Goal: Information Seeking & Learning: Learn about a topic

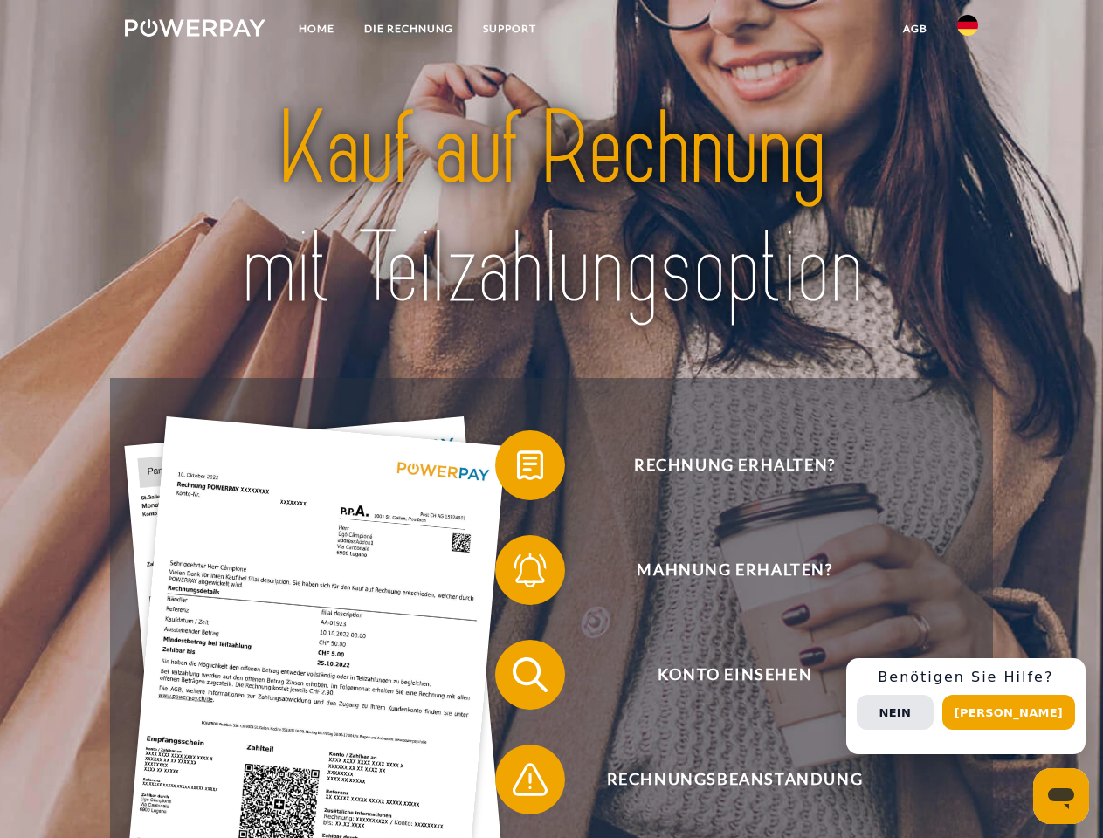
click at [195, 31] on img at bounding box center [195, 27] width 141 height 17
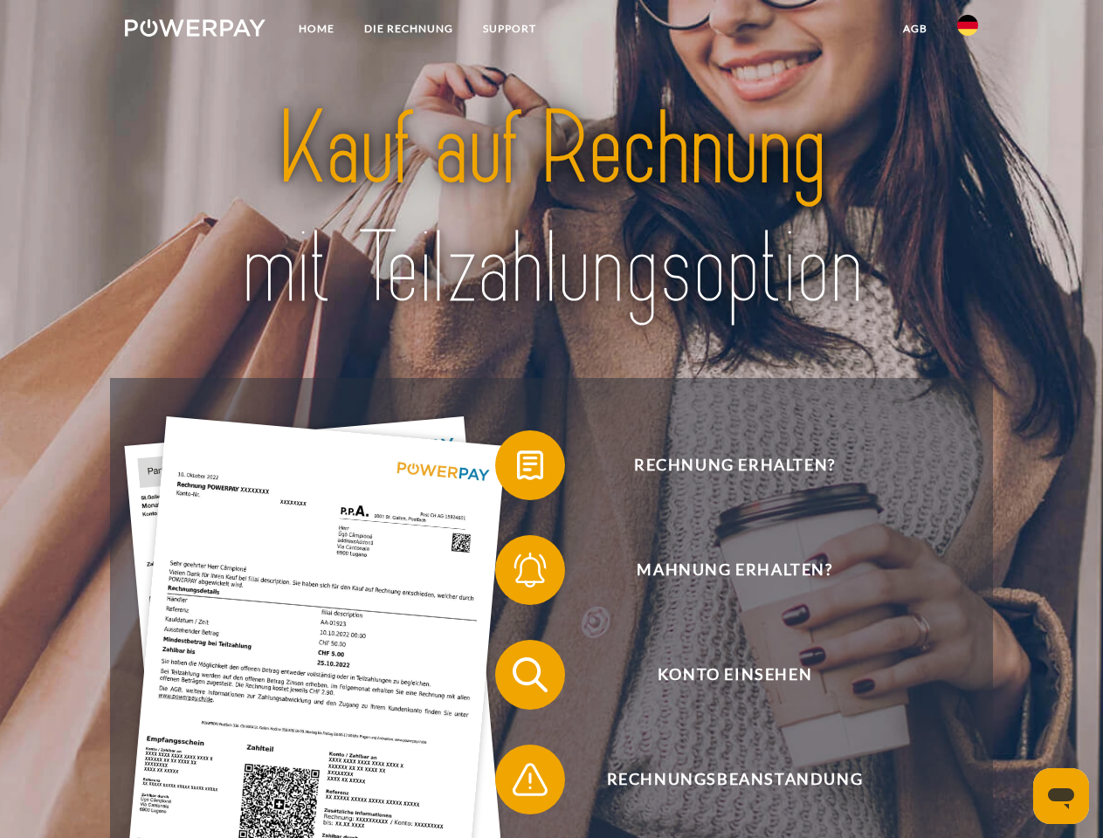
click at [967, 31] on img at bounding box center [967, 25] width 21 height 21
click at [914, 29] on link "agb" at bounding box center [915, 28] width 54 height 31
click at [517, 469] on span at bounding box center [503, 465] width 87 height 87
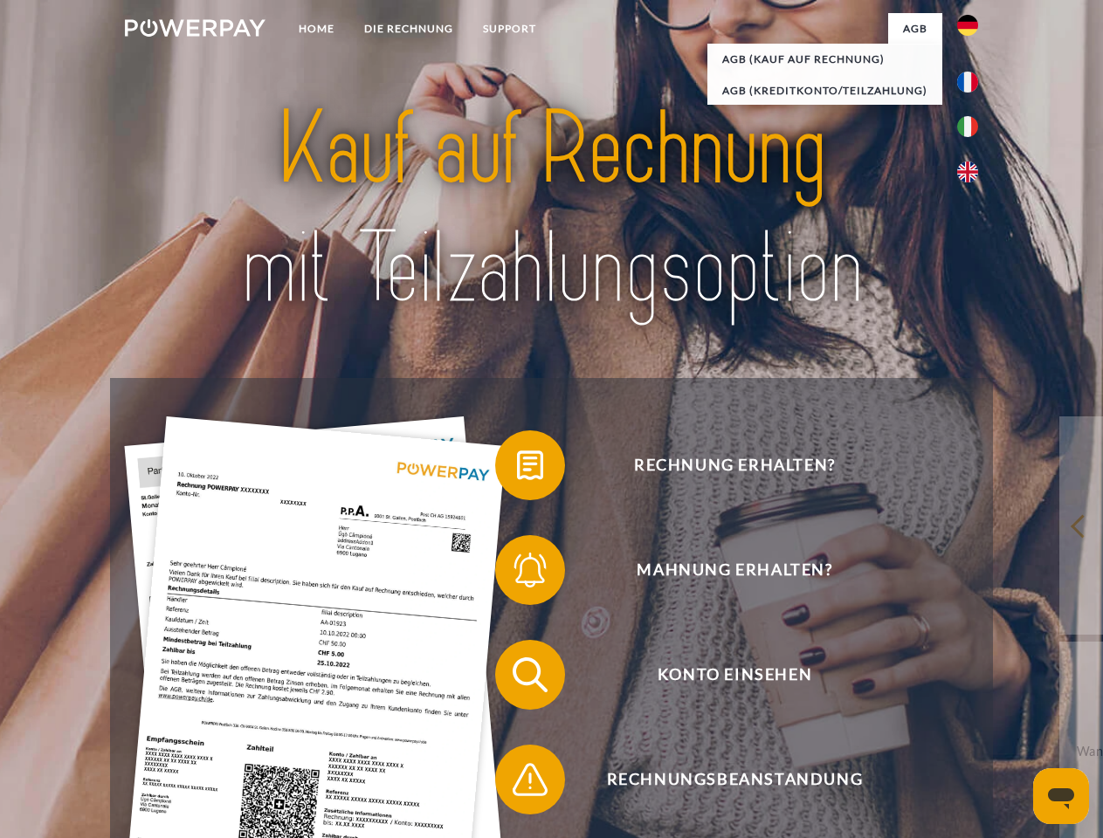
click at [517, 574] on span at bounding box center [503, 569] width 87 height 87
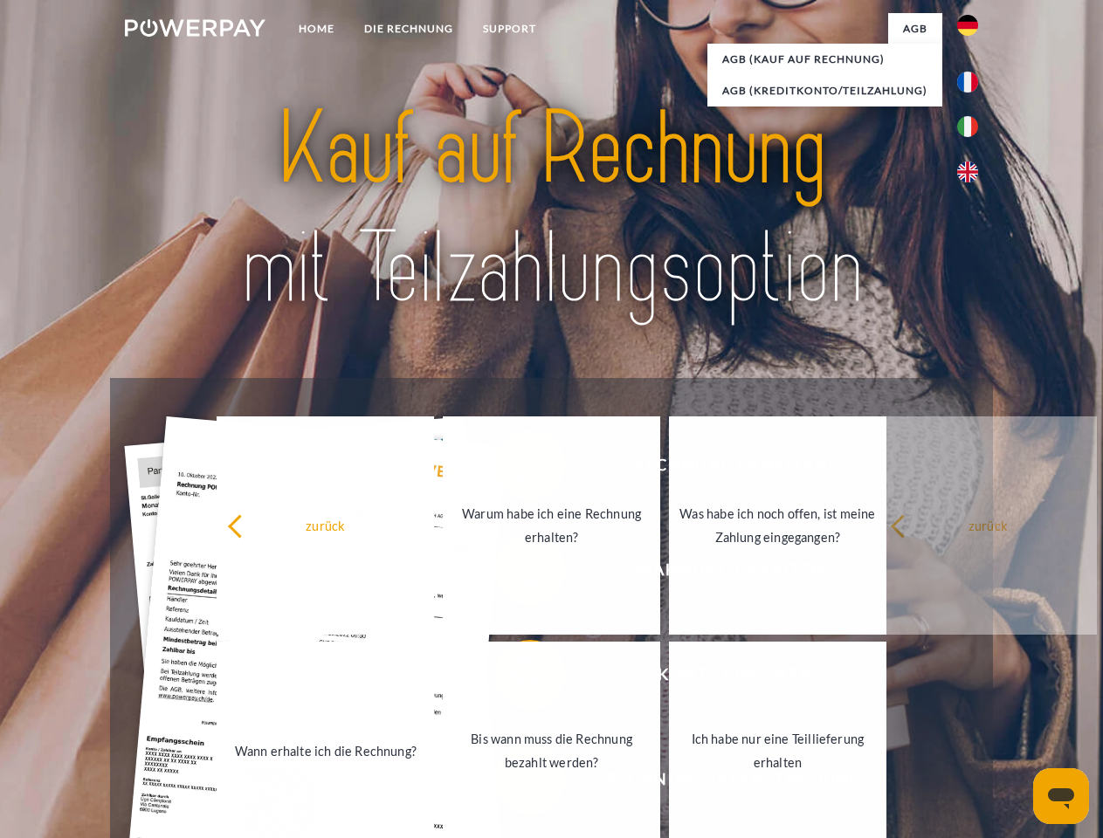
click at [517, 678] on link "Bis wann muss die Rechnung bezahlt werden?" at bounding box center [551, 751] width 217 height 218
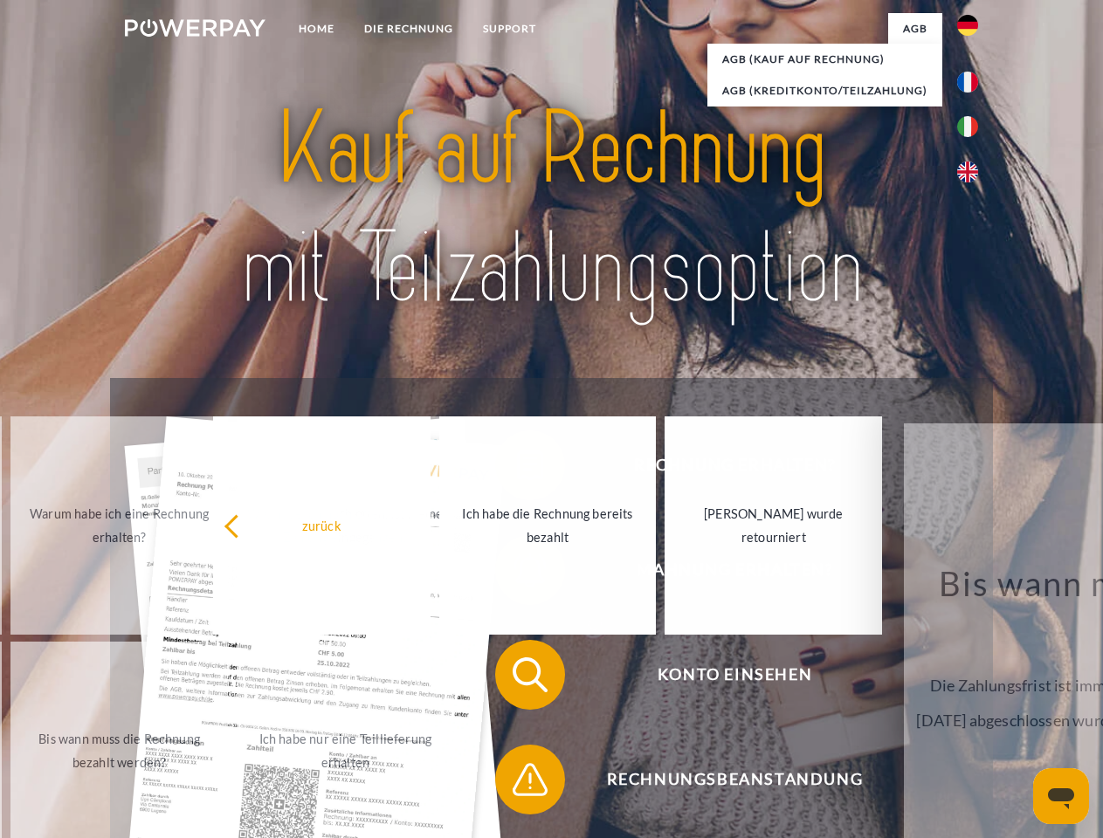
click at [517, 783] on span at bounding box center [503, 779] width 87 height 87
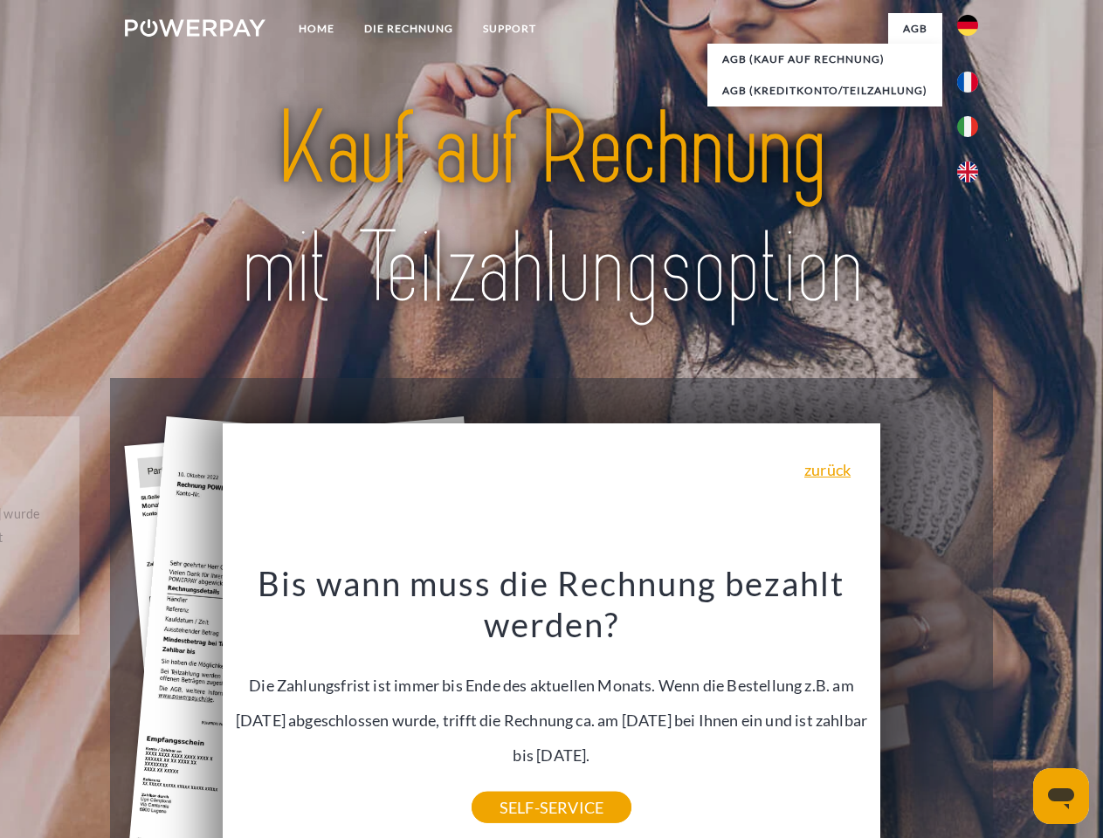
click at [972, 706] on div "Rechnung erhalten? Mahnung erhalten? Konto einsehen" at bounding box center [551, 727] width 882 height 698
click at [929, 710] on span "Konto einsehen" at bounding box center [734, 675] width 428 height 70
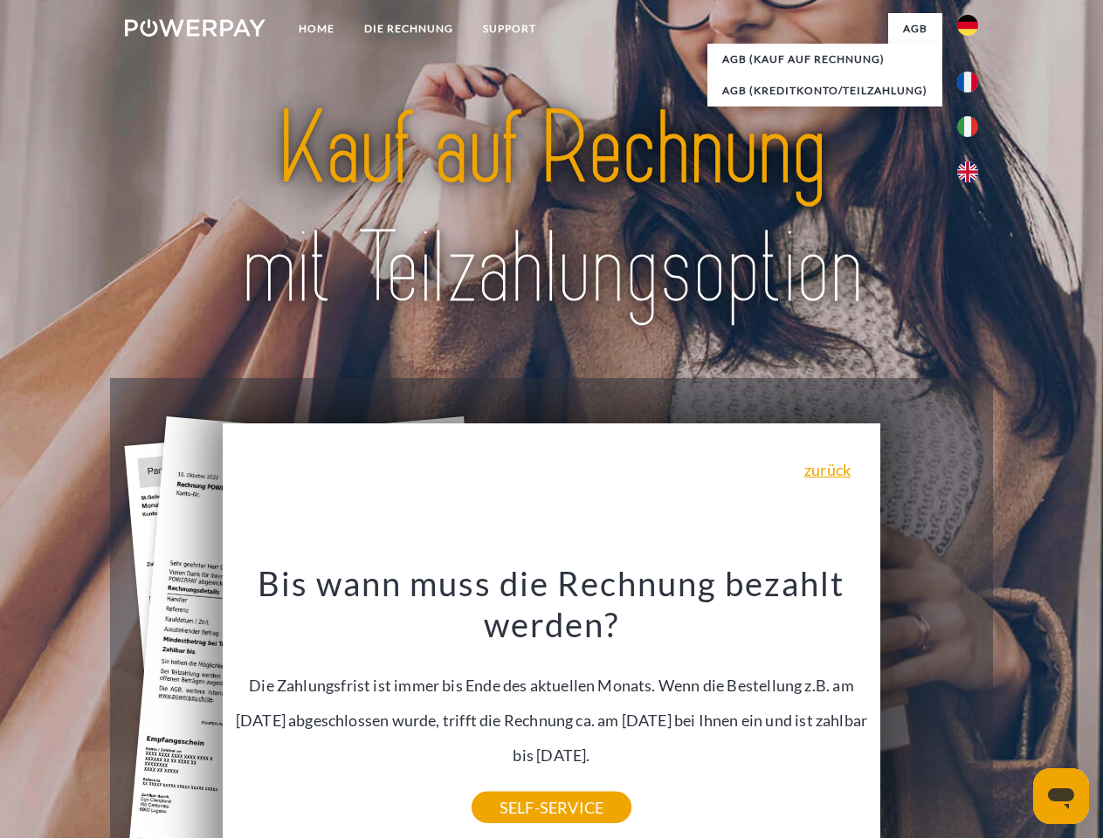
click at [1014, 712] on header "Home DIE RECHNUNG SUPPORT" at bounding box center [551, 603] width 1103 height 1206
